Goal: Find specific page/section: Find specific page/section

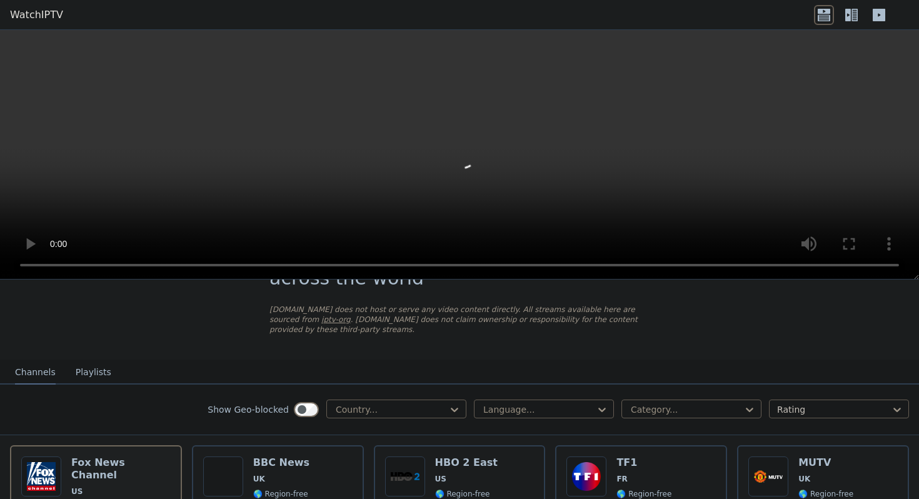
scroll to position [79, 0]
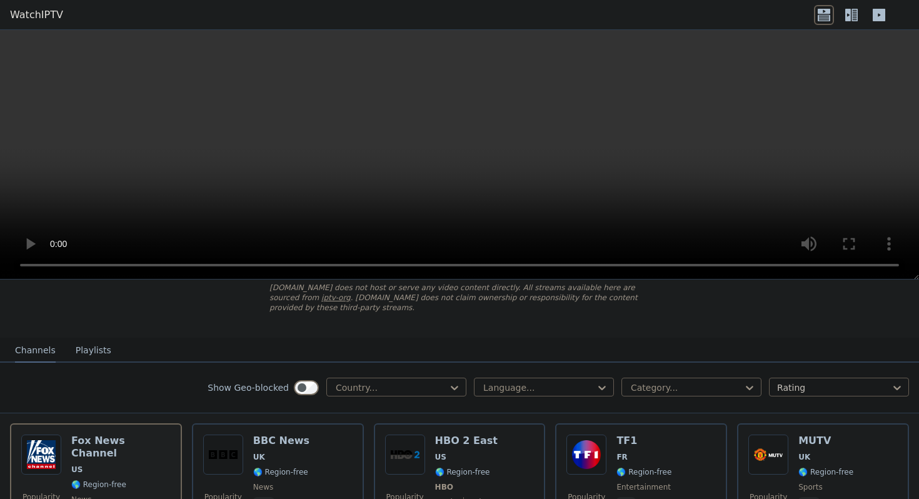
click at [383, 404] on div "Show Geo-blocked Country... Language... Category... Rating" at bounding box center [459, 388] width 919 height 51
click at [390, 381] on div at bounding box center [391, 387] width 114 height 13
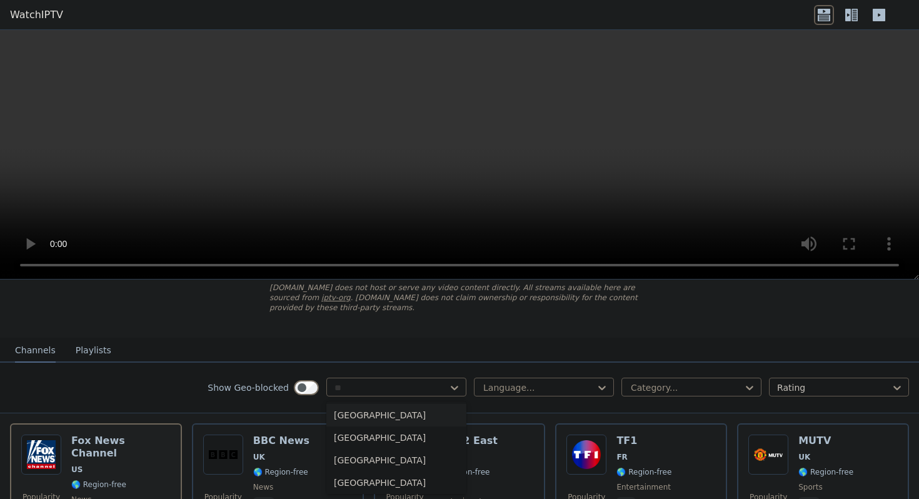
type input "***"
click at [385, 420] on div "[GEOGRAPHIC_DATA]" at bounding box center [396, 415] width 140 height 23
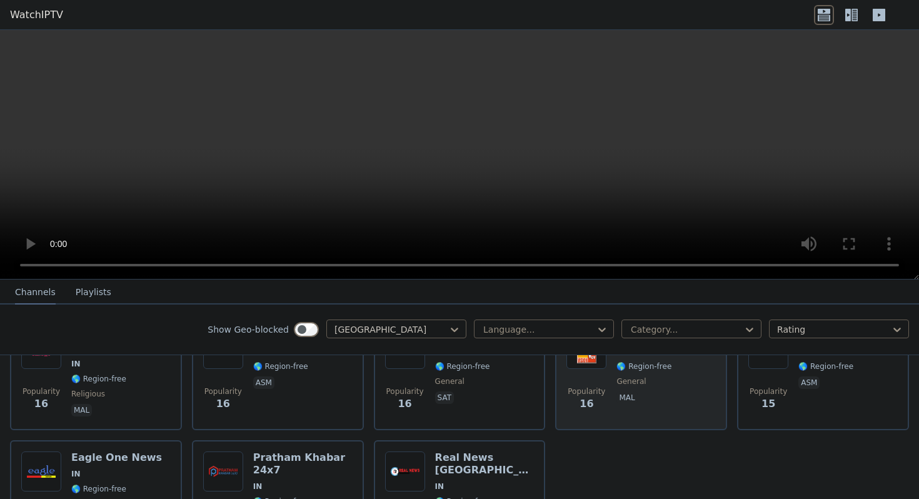
scroll to position [3512, 0]
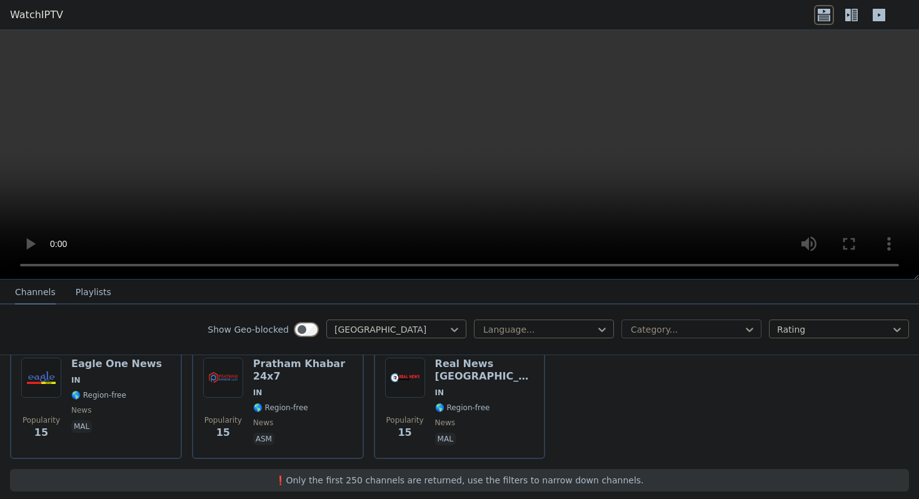
click at [645, 334] on div at bounding box center [687, 329] width 114 height 13
click at [654, 445] on div "Sports" at bounding box center [691, 449] width 140 height 23
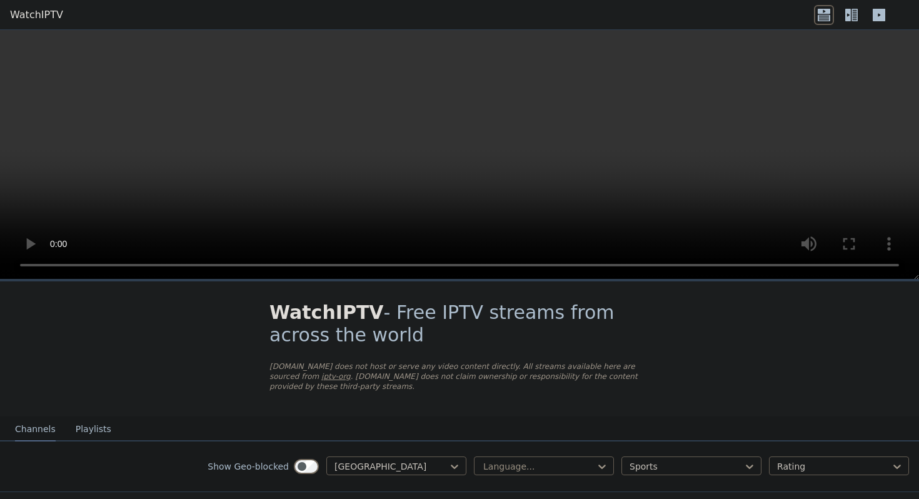
scroll to position [56, 0]
